Goal: Task Accomplishment & Management: Use online tool/utility

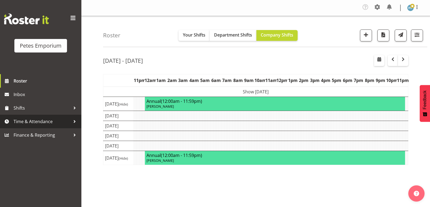
click at [36, 122] on span "Time & Attendance" at bounding box center [42, 122] width 57 height 8
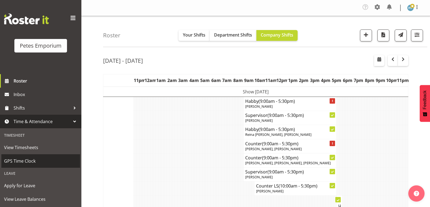
click at [23, 160] on span "GPS Time Clock" at bounding box center [40, 161] width 73 height 8
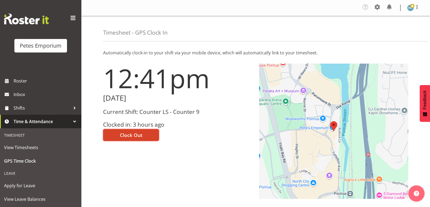
click at [133, 132] on span "Clock Out" at bounding box center [131, 135] width 23 height 7
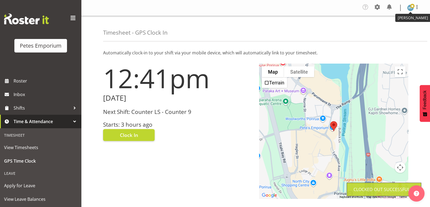
click at [413, 7] on span at bounding box center [412, 6] width 4 height 4
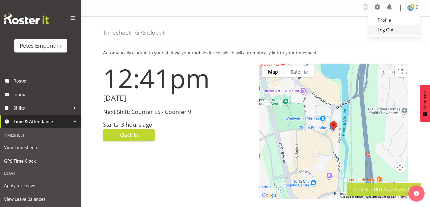
drag, startPoint x: 385, startPoint y: 31, endPoint x: 401, endPoint y: 17, distance: 21.7
click at [385, 30] on link "Log Out" at bounding box center [394, 30] width 52 height 10
